Goal: Transaction & Acquisition: Purchase product/service

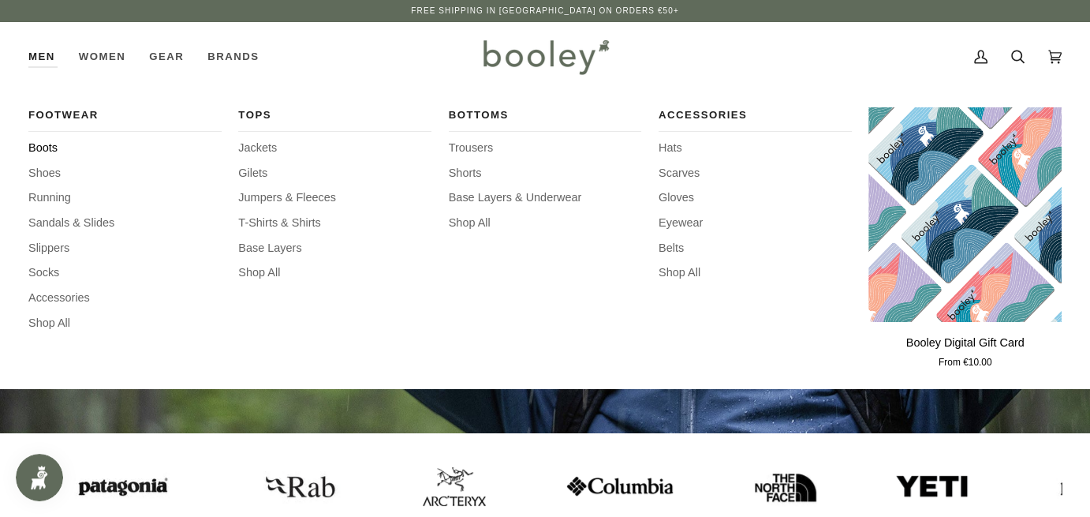
click at [43, 148] on span "Boots" at bounding box center [124, 148] width 193 height 17
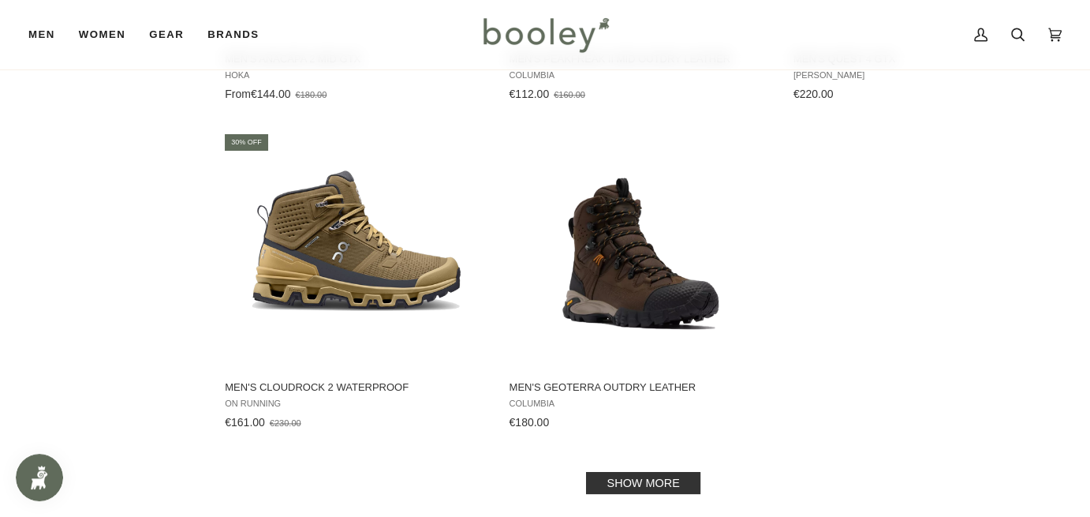
scroll to position [2288, 0]
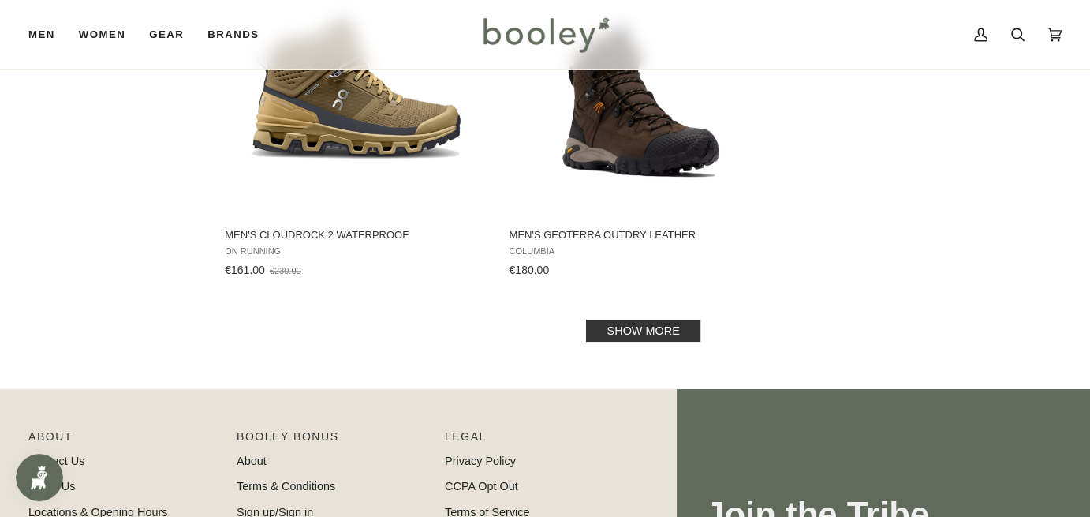
click at [634, 319] on link "Show more" at bounding box center [643, 330] width 114 height 22
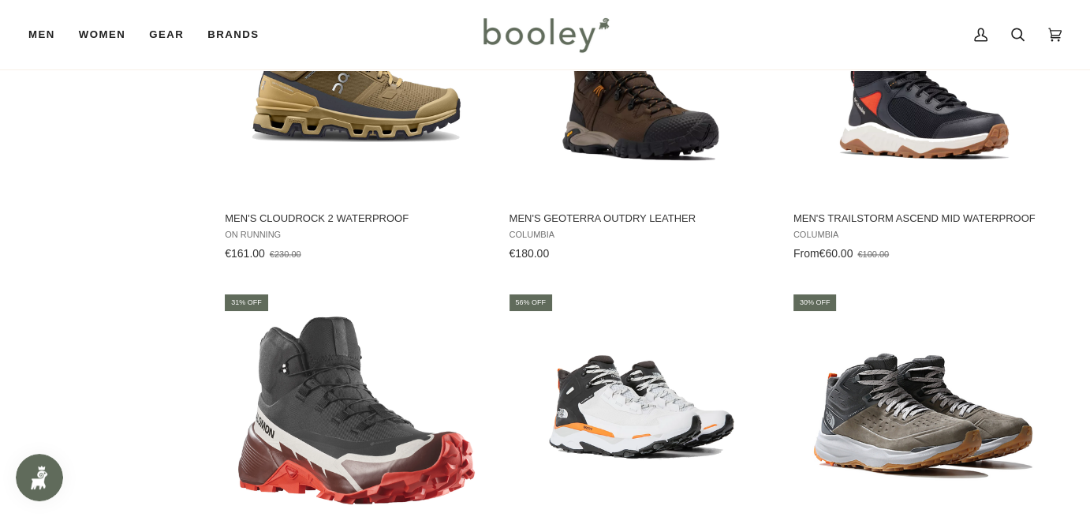
scroll to position [2051, 0]
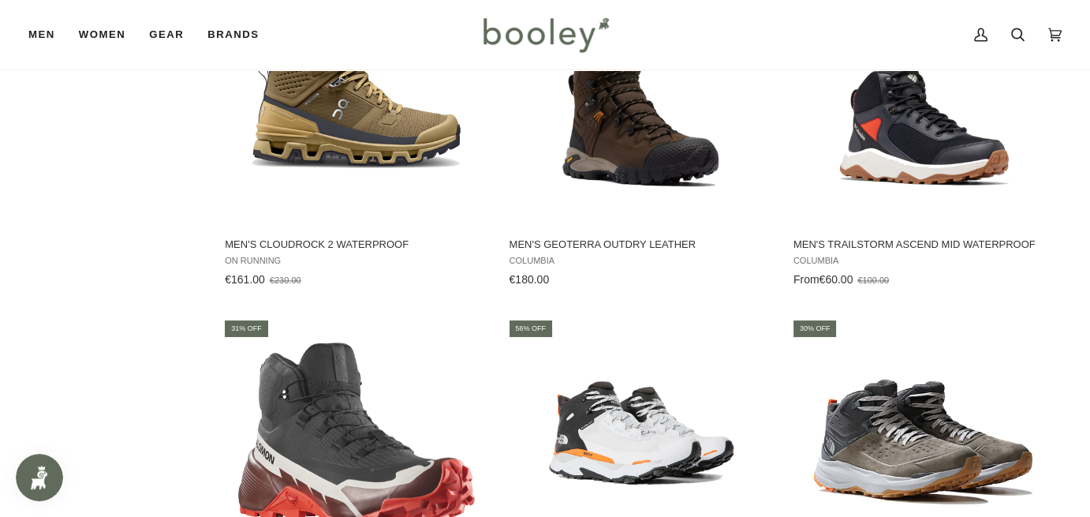
scroll to position [2288, 0]
